Goal: Information Seeking & Learning: Learn about a topic

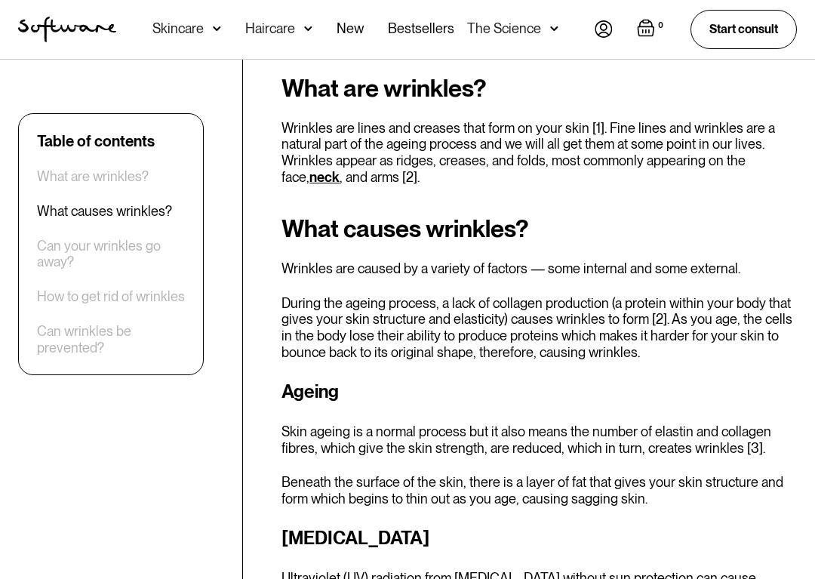
scroll to position [691, 0]
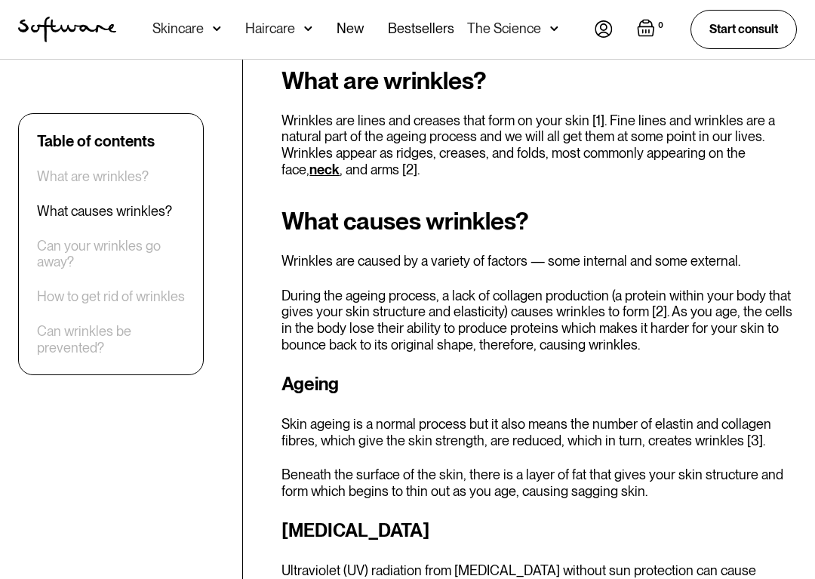
click at [527, 325] on p "During the ageing process, a lack of collagen production (a protein within your…" at bounding box center [538, 320] width 515 height 65
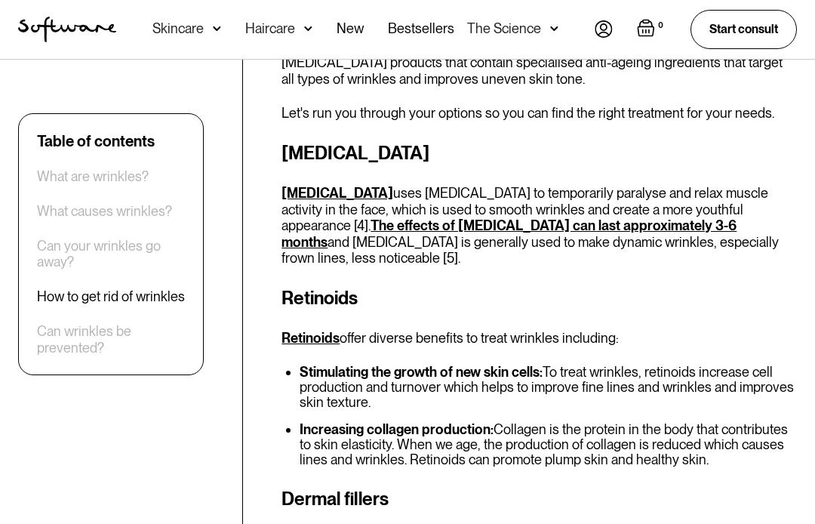
scroll to position [1808, 0]
